Goal: Task Accomplishment & Management: Complete application form

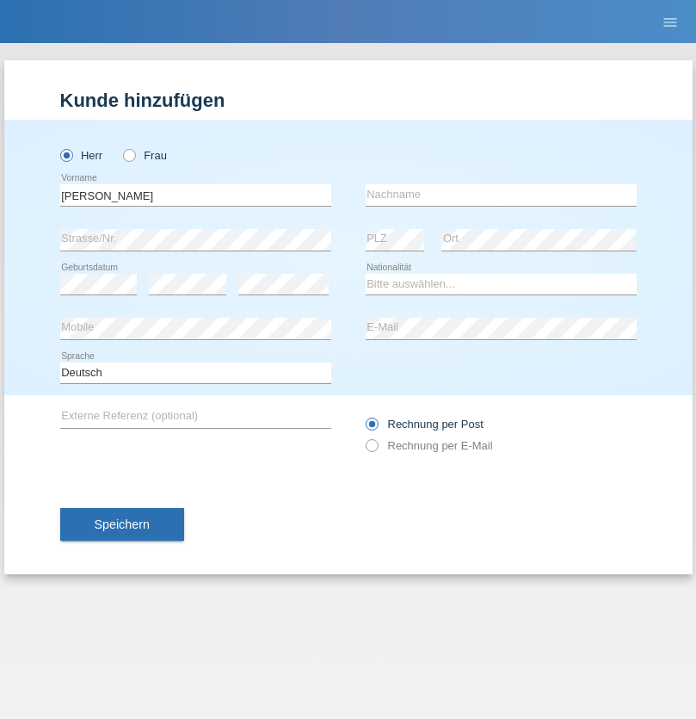
type input "[PERSON_NAME]"
click at [501, 195] on input "text" at bounding box center [501, 195] width 271 height 22
type input "[PERSON_NAME]"
select select "UA"
select select "C"
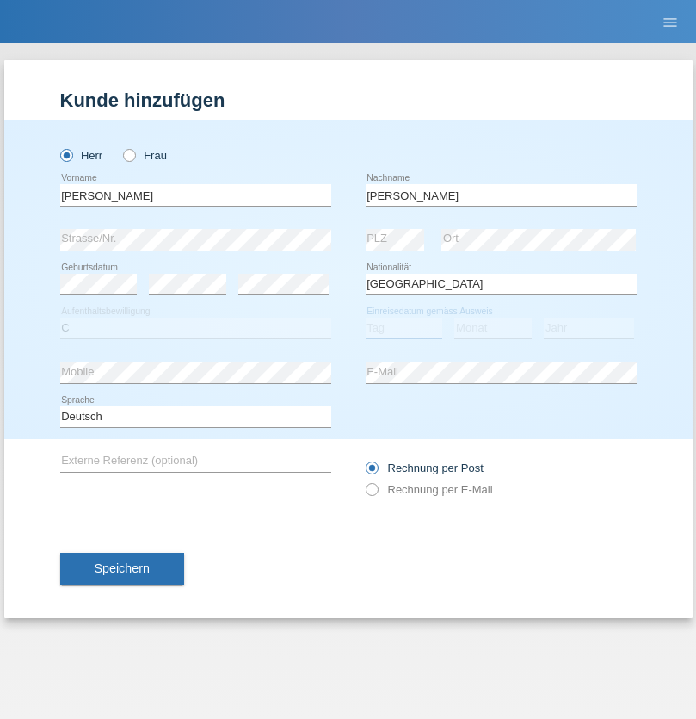
select select "17"
select select "07"
select select "2021"
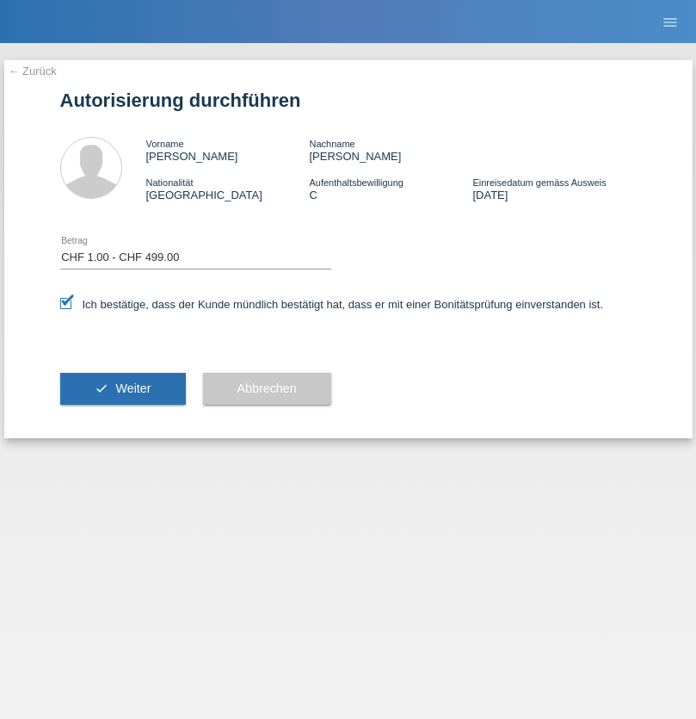
select select "1"
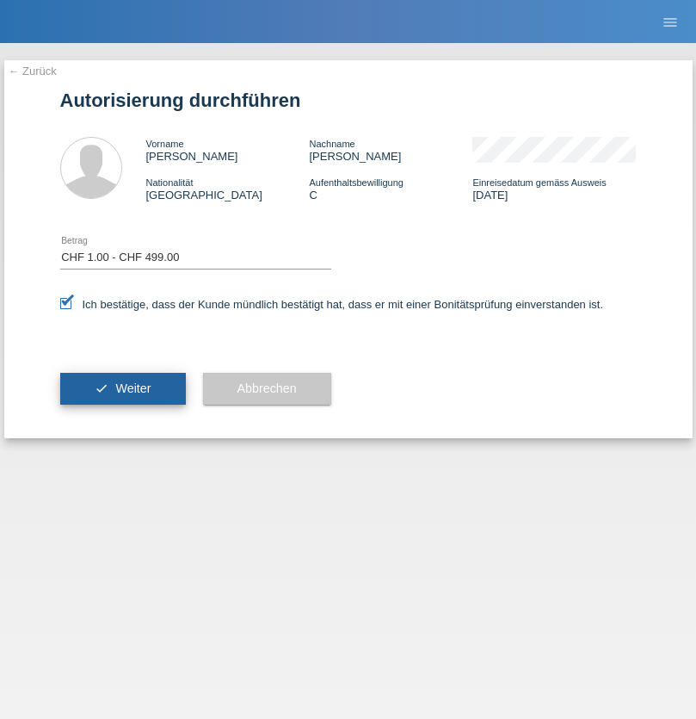
click at [122, 388] on span "Weiter" at bounding box center [132, 388] width 35 height 14
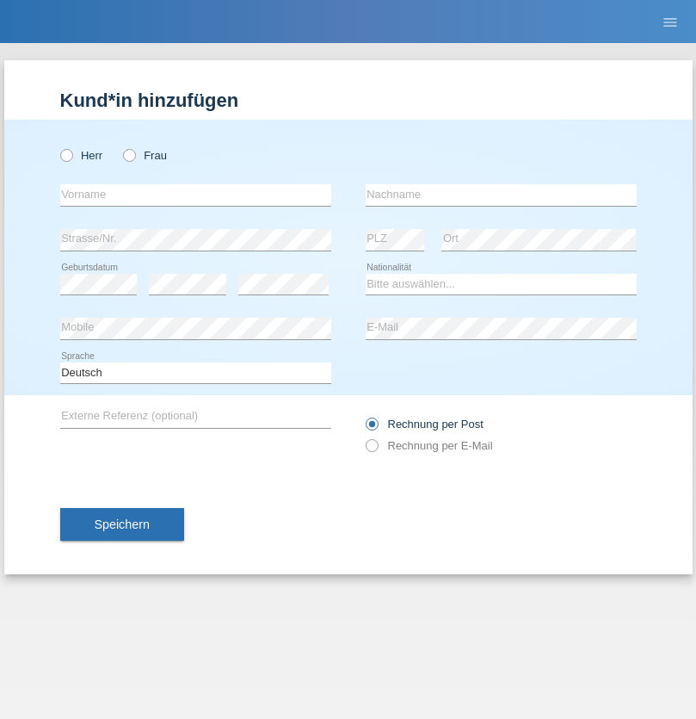
radio input "true"
select select "CH"
radio input "true"
click at [195, 195] on input "text" at bounding box center [195, 195] width 271 height 22
type input "Тимур"
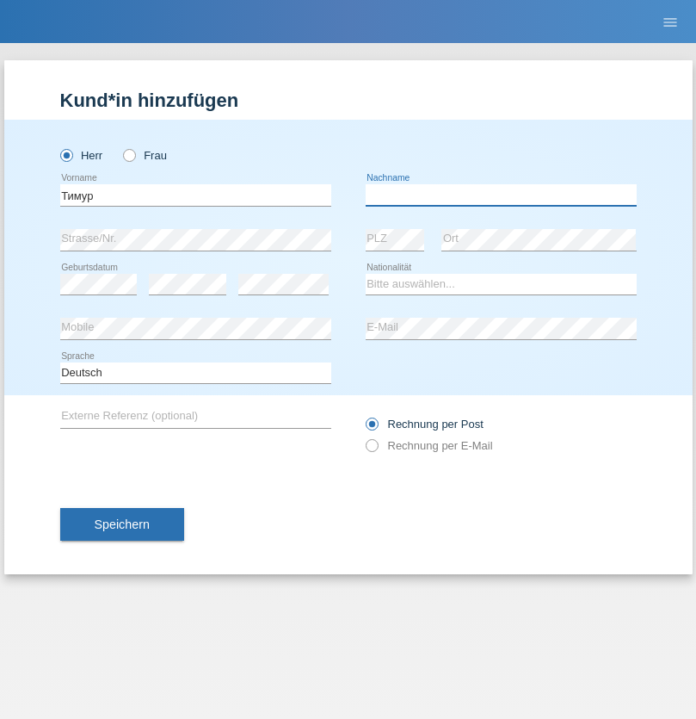
click at [501, 195] on input "text" at bounding box center [501, 195] width 271 height 22
type input "Барков"
select select "UA"
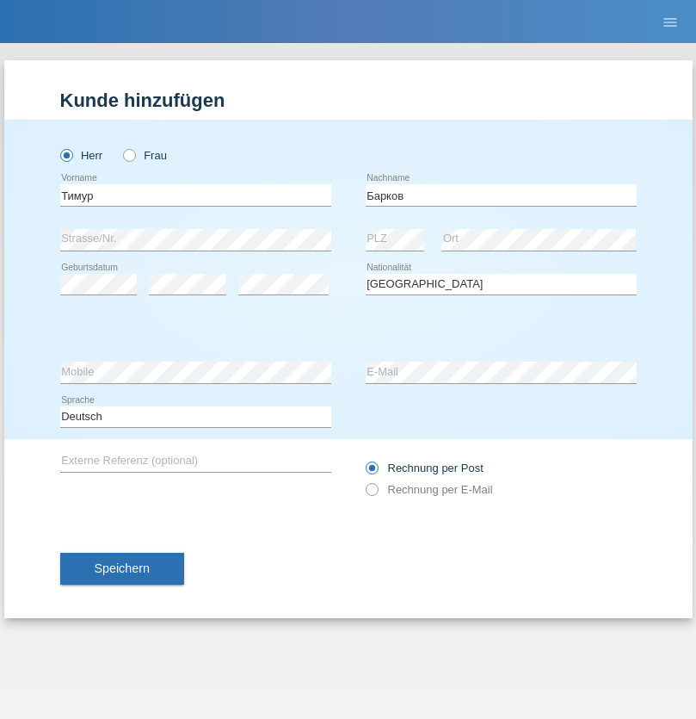
select select "C"
select select "20"
select select "03"
select select "2021"
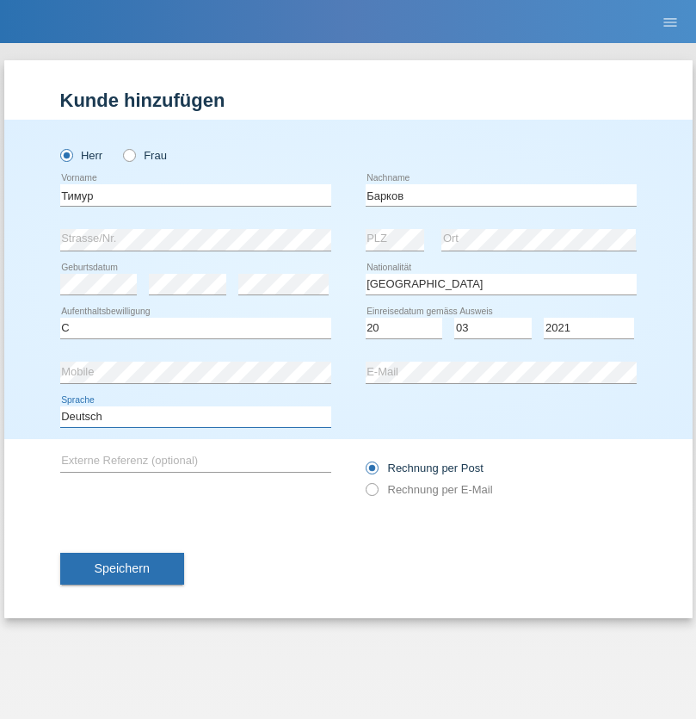
select select "en"
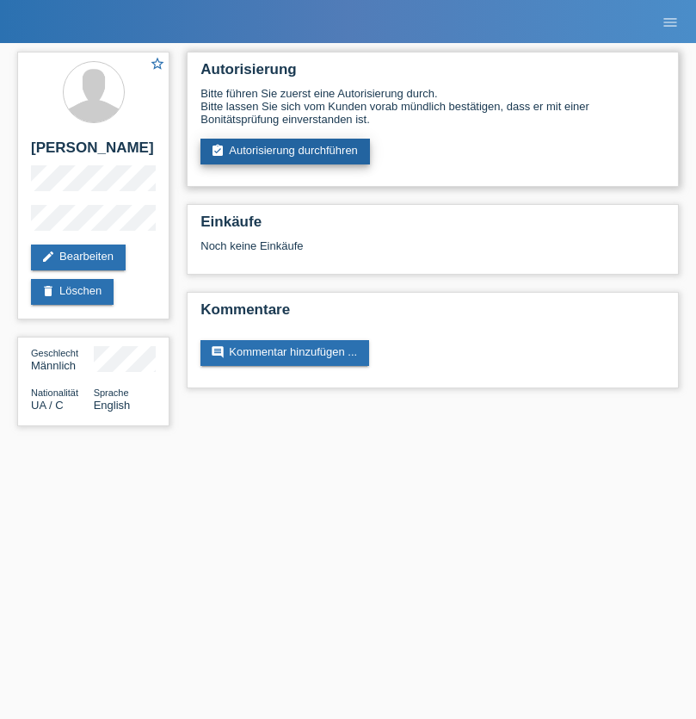
click at [286, 152] on link "assignment_turned_in Autorisierung durchführen" at bounding box center [286, 152] width 170 height 26
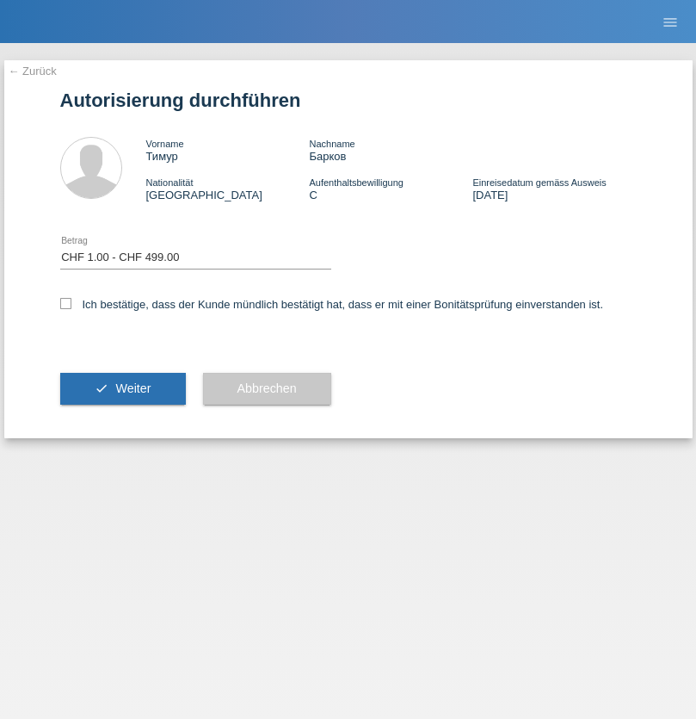
select select "1"
checkbox input "true"
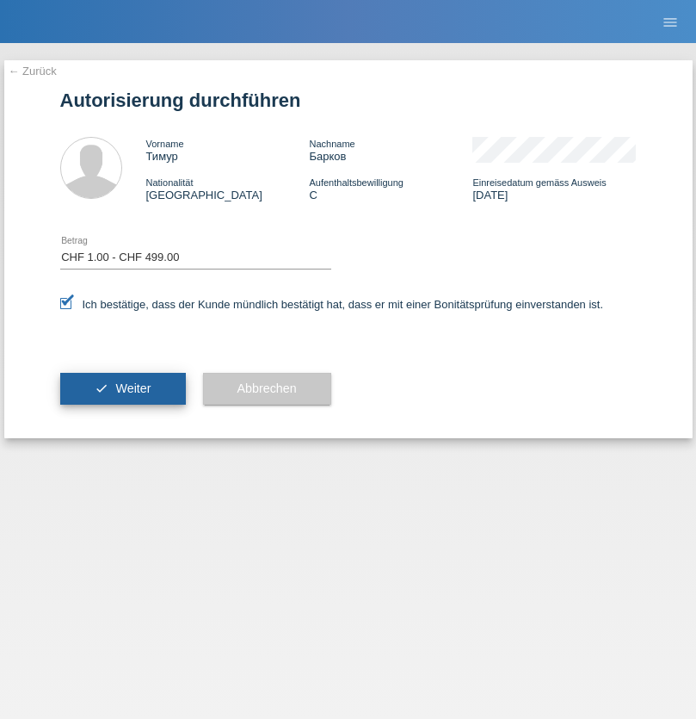
click at [122, 388] on span "Weiter" at bounding box center [132, 388] width 35 height 14
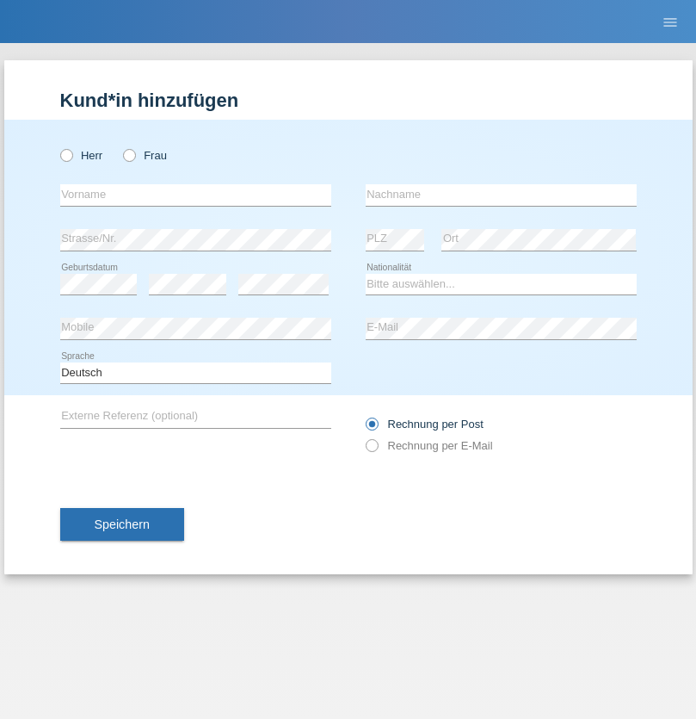
radio input "true"
click at [195, 195] on input "text" at bounding box center [195, 195] width 271 height 22
type input "Enes"
click at [501, 195] on input "text" at bounding box center [501, 195] width 271 height 22
type input "Karaalp"
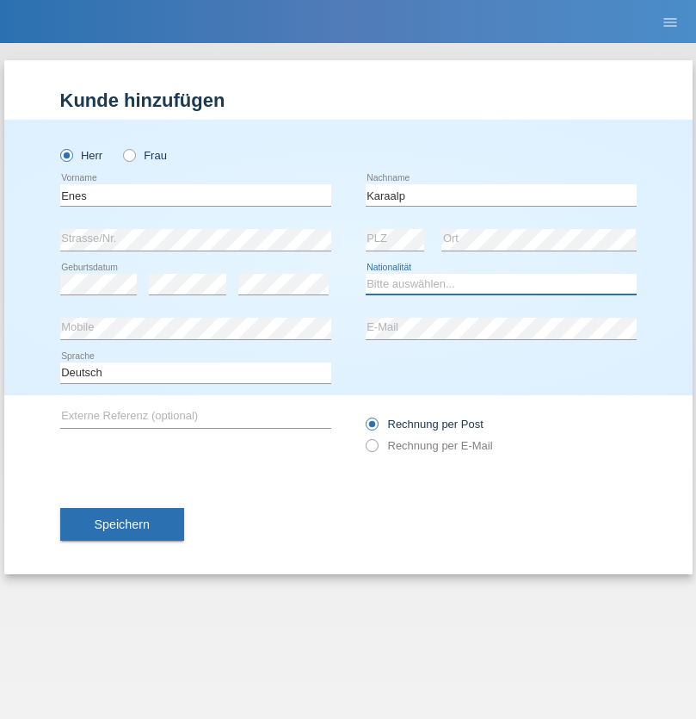
select select "AT"
select select "C"
select select "01"
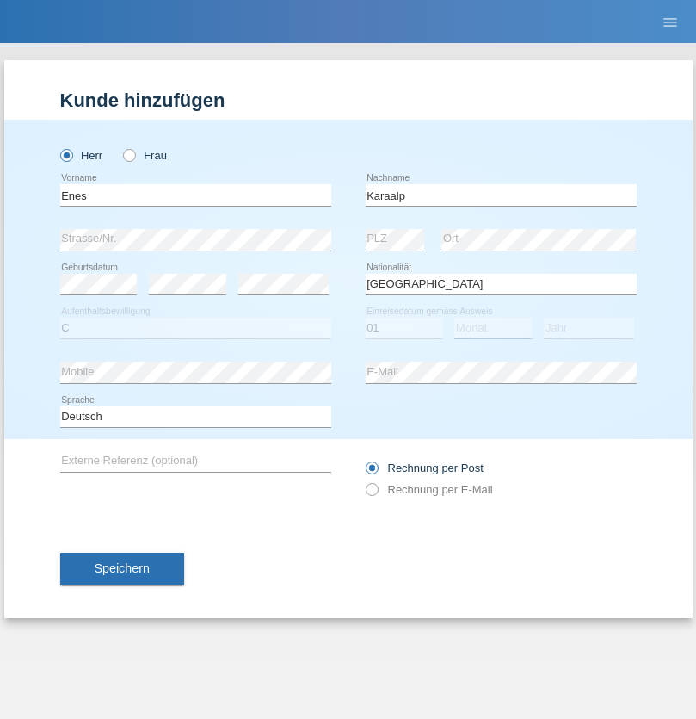
select select "10"
select select "2019"
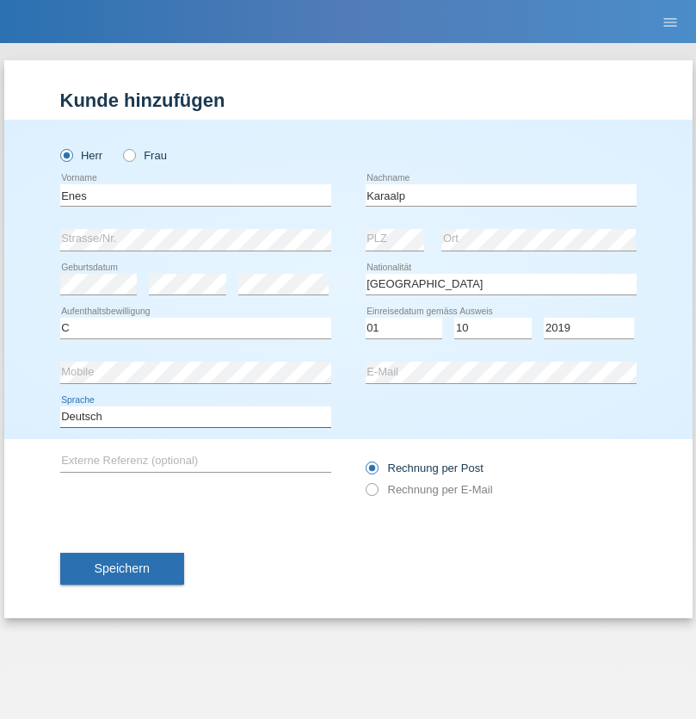
select select "en"
